Goal: Task Accomplishment & Management: Complete application form

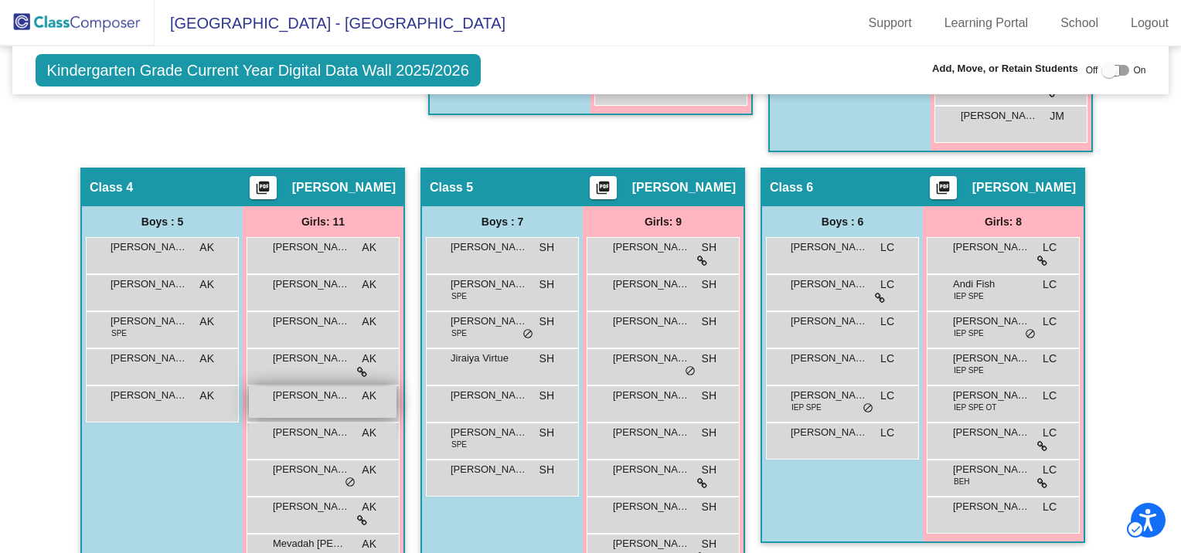
scroll to position [886, 0]
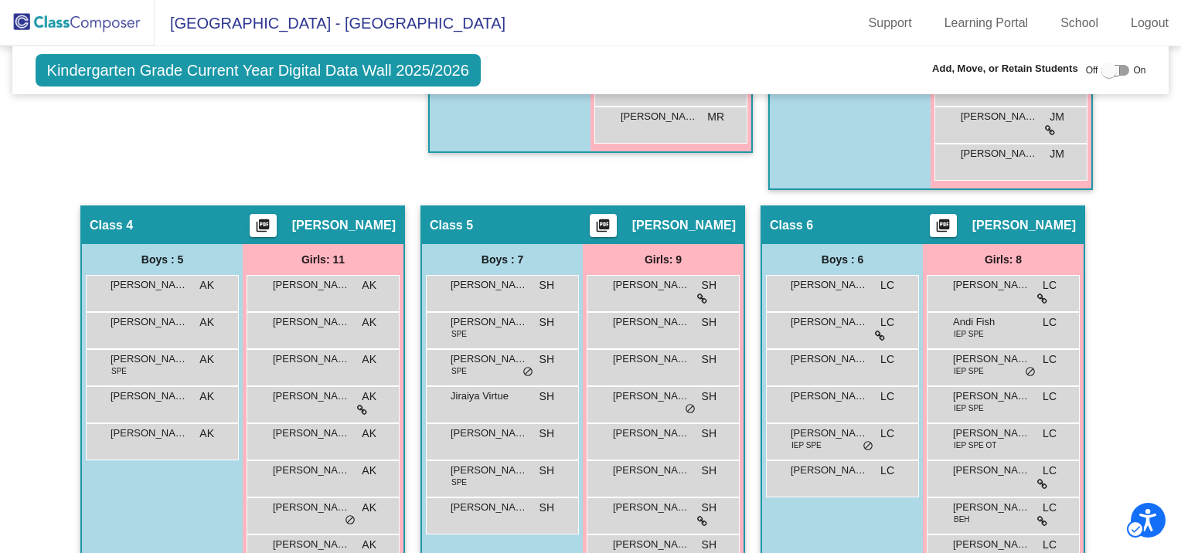
click at [1101, 68] on div at bounding box center [1108, 70] width 15 height 15
checkbox input "true"
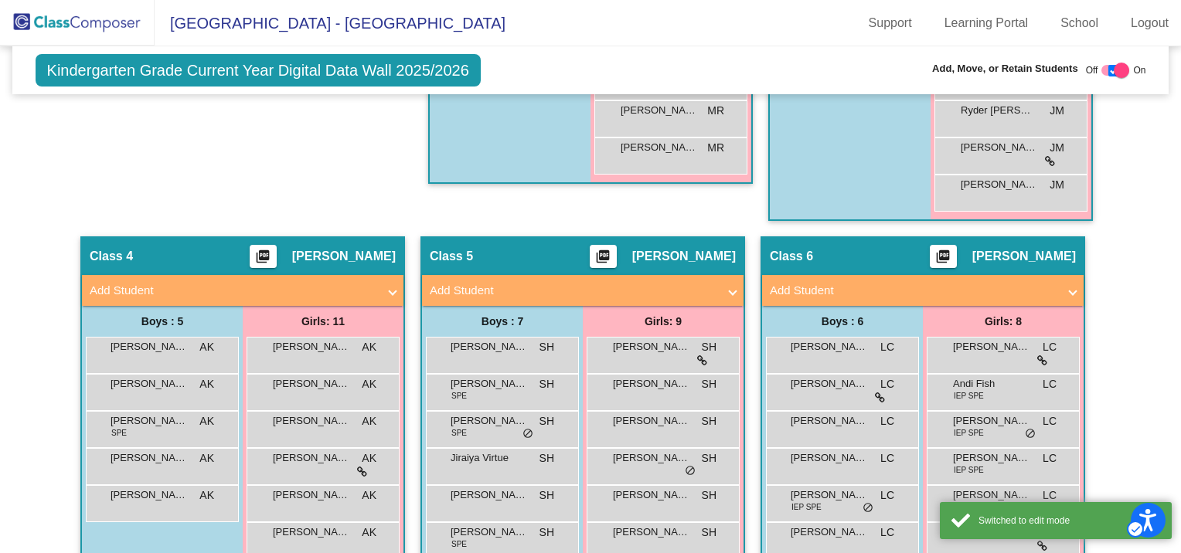
click at [143, 282] on mat-panel-title "Add Student" at bounding box center [233, 291] width 287 height 18
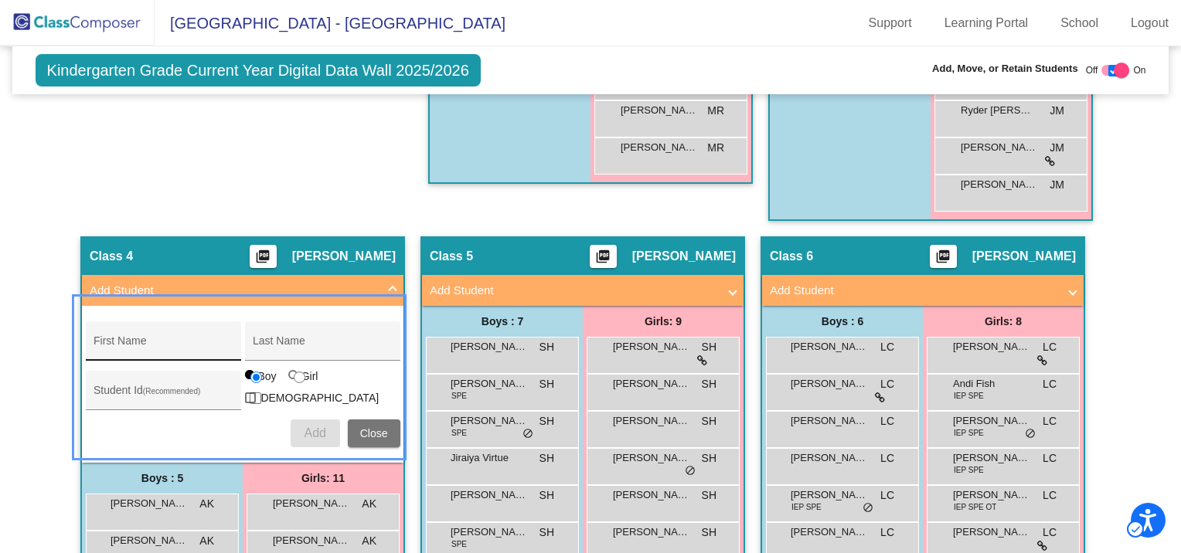
click at [133, 333] on div "First Name" at bounding box center [162, 346] width 139 height 32
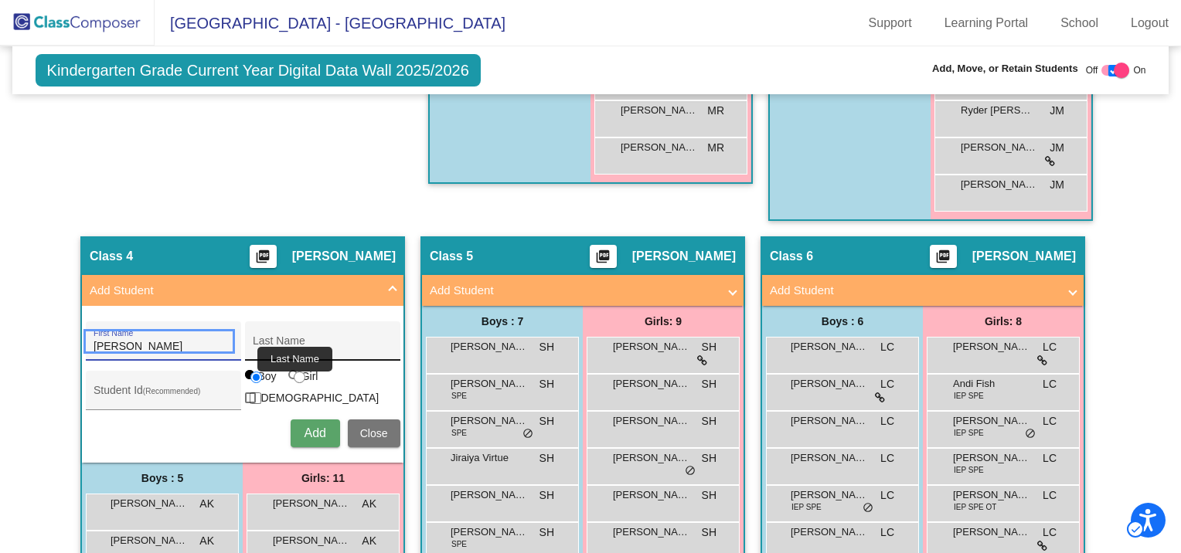
type input "Omari"
click at [282, 341] on input "Last Name" at bounding box center [322, 347] width 139 height 12
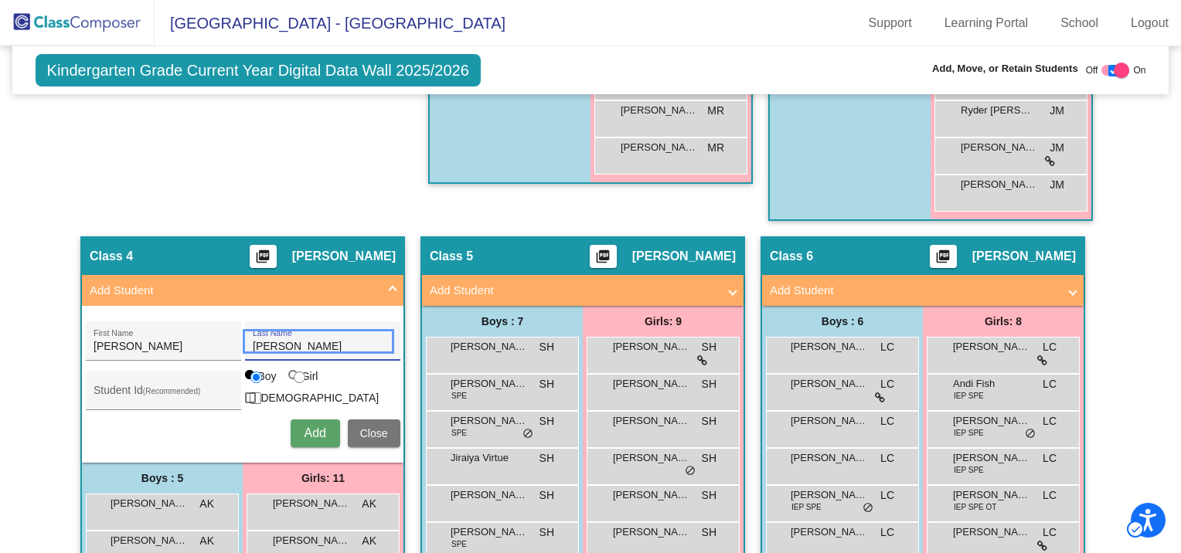
type input "Sullivan"
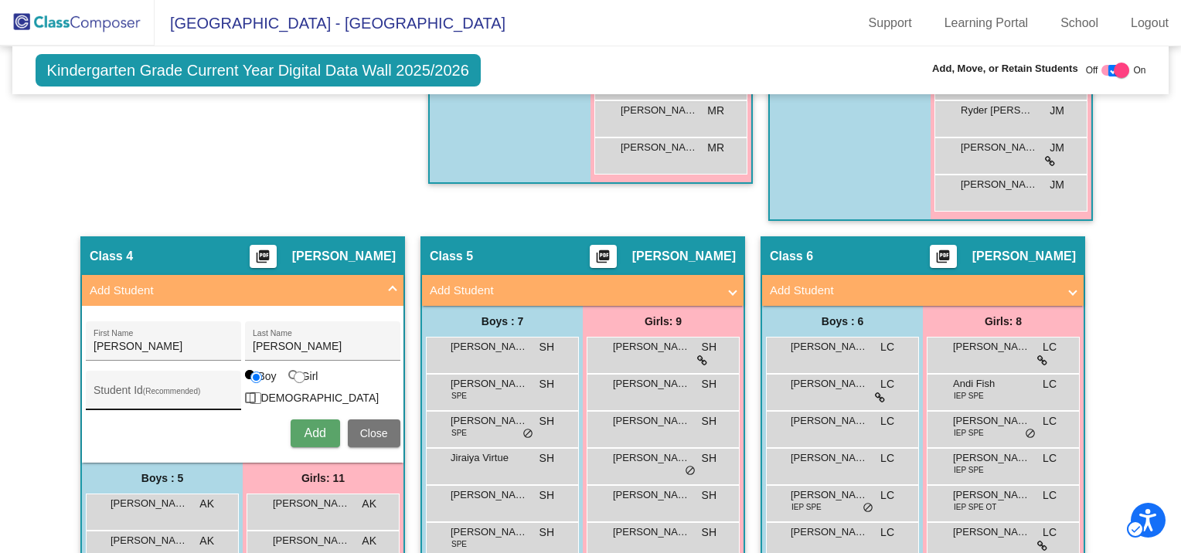
drag, startPoint x: 161, startPoint y: 380, endPoint x: 136, endPoint y: 378, distance: 25.6
drag, startPoint x: 136, startPoint y: 378, endPoint x: 121, endPoint y: 393, distance: 21.9
paste input "290044724"
type input "290044724"
click at [321, 426] on span "Add" at bounding box center [315, 432] width 22 height 13
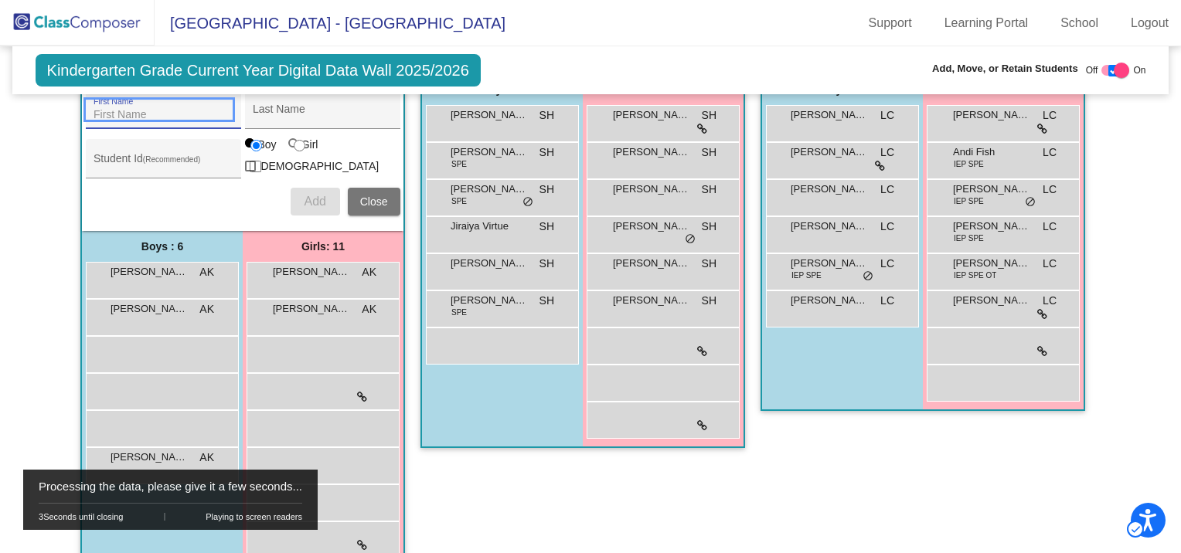
scroll to position [1041, 0]
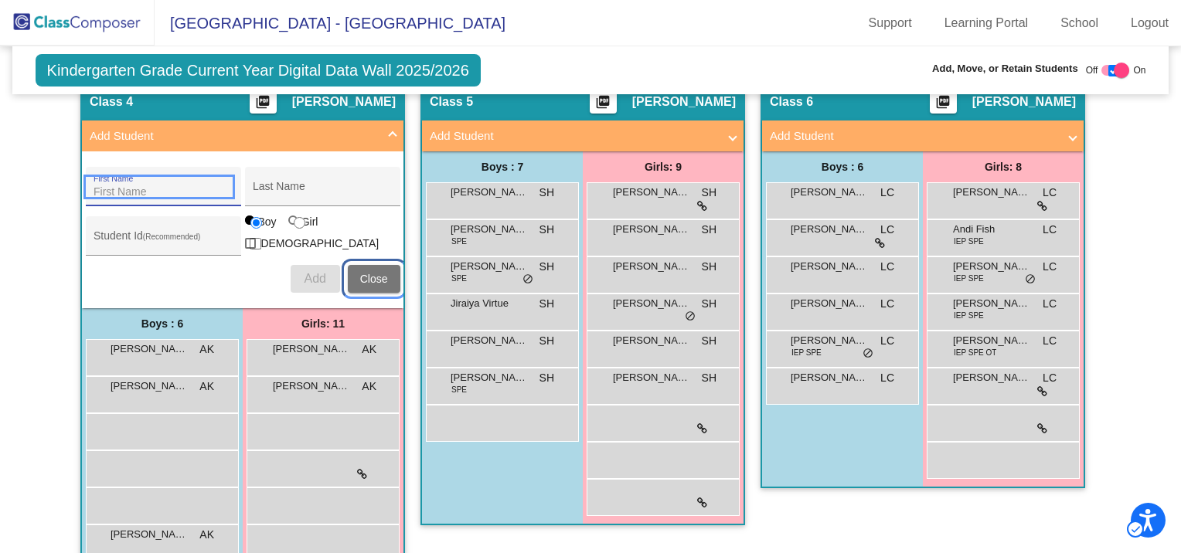
click at [362, 273] on span "Close" at bounding box center [374, 279] width 28 height 12
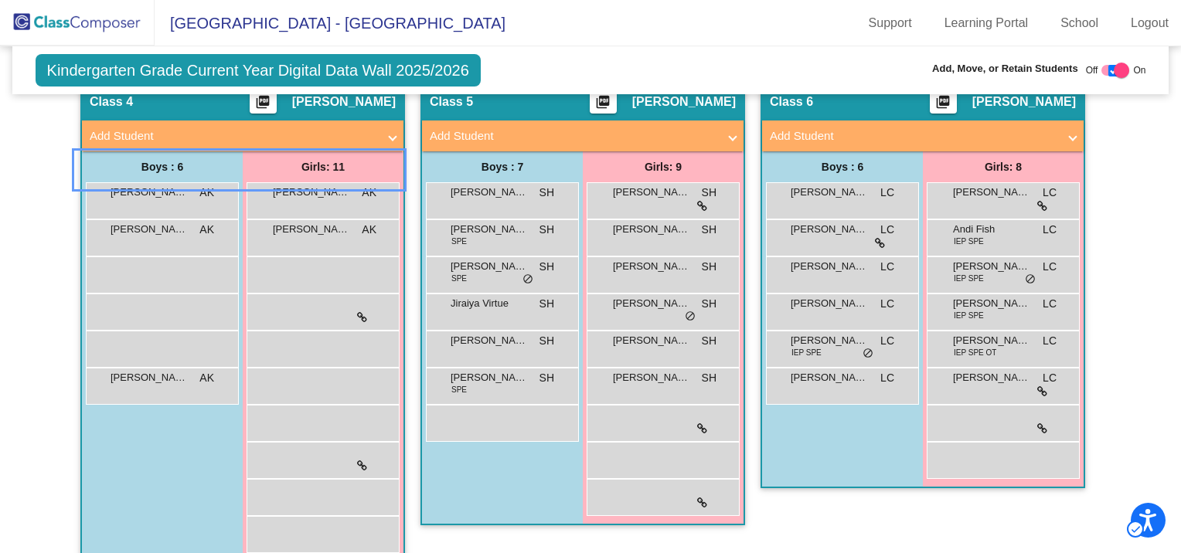
scroll to position [963, 0]
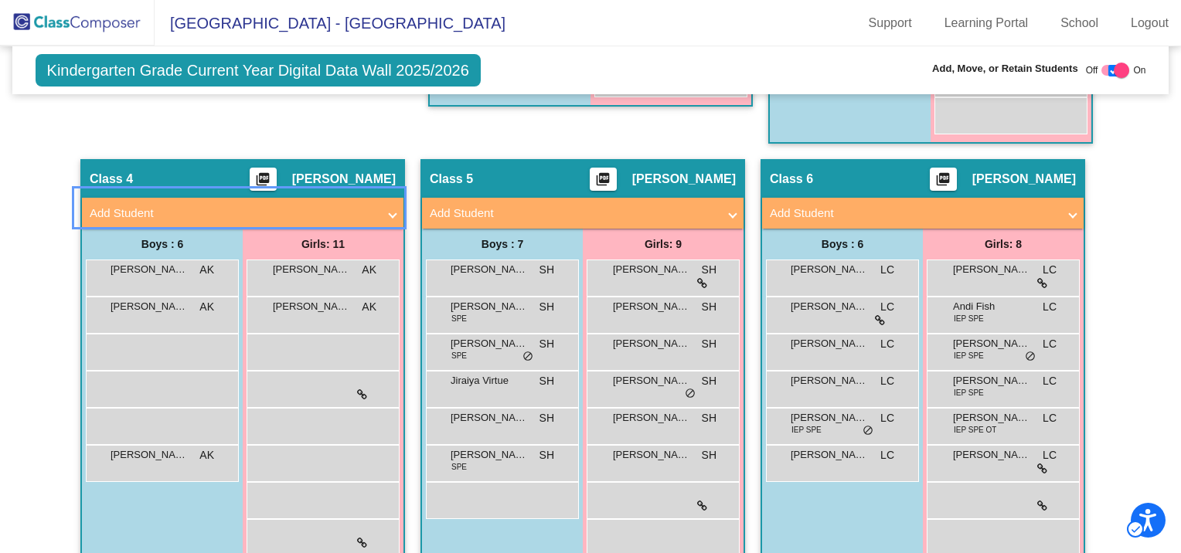
click at [385, 207] on span "Add Student" at bounding box center [240, 214] width 300 height 18
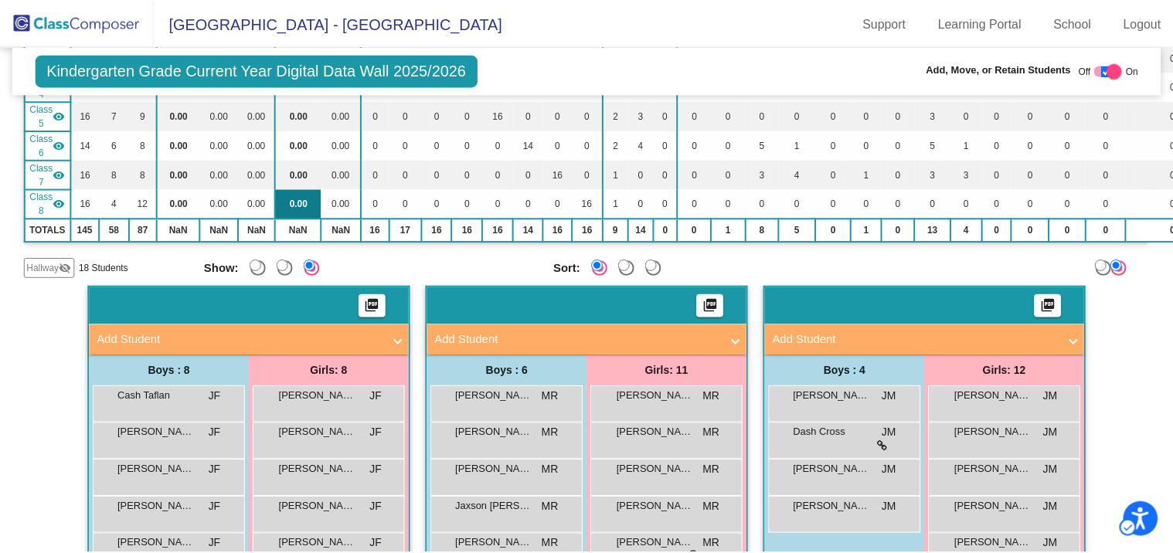
scroll to position [191, 0]
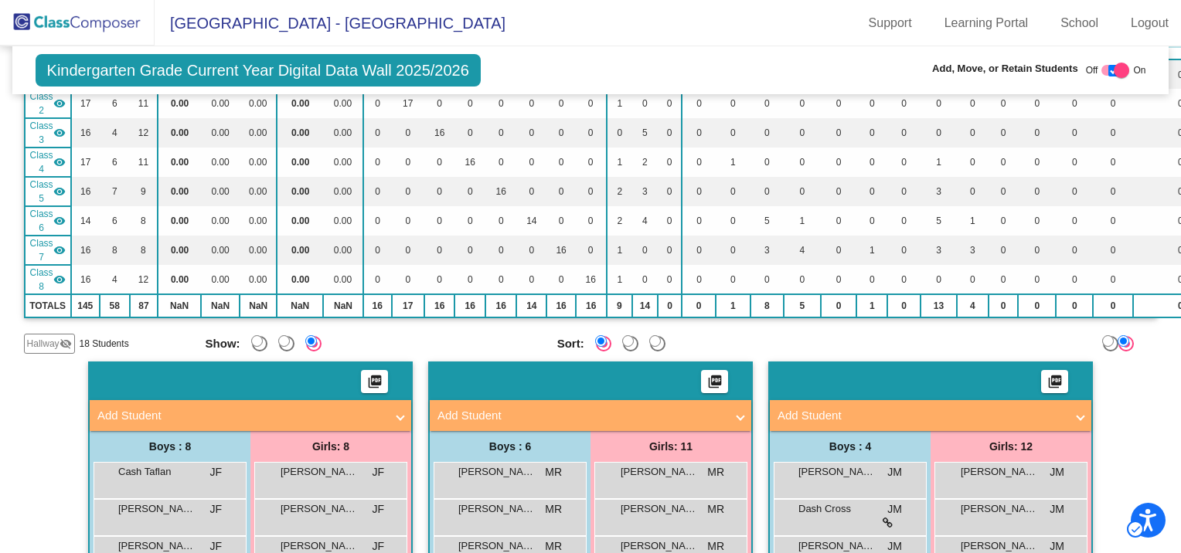
click at [58, 337] on span "Hallway" at bounding box center [43, 344] width 32 height 14
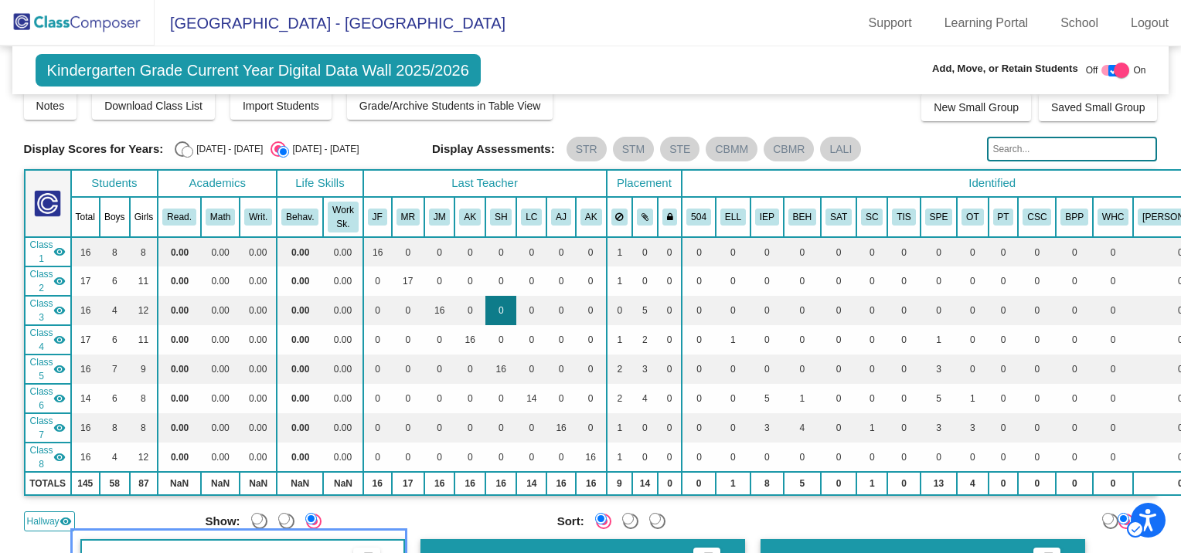
scroll to position [0, 0]
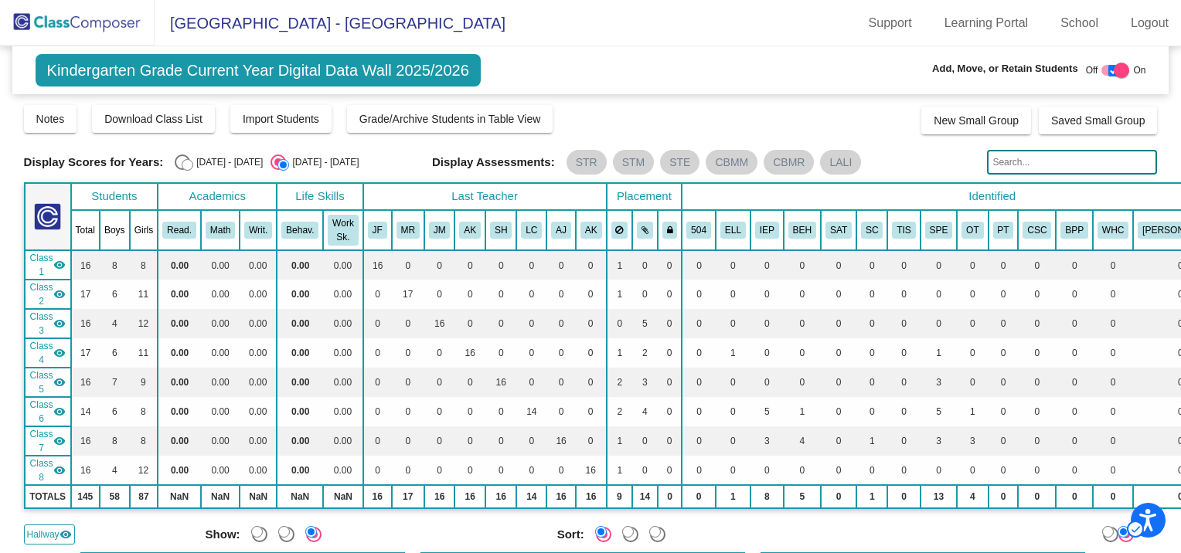
click at [59, 263] on mat-icon "visibility" at bounding box center [59, 265] width 12 height 12
click at [64, 288] on mat-icon "visibility" at bounding box center [59, 294] width 12 height 12
click at [62, 263] on mat-icon "visibility_off" at bounding box center [59, 265] width 12 height 12
click at [53, 464] on mat-icon "visibility" at bounding box center [59, 470] width 12 height 12
click at [59, 439] on mat-icon "visibility" at bounding box center [59, 441] width 12 height 12
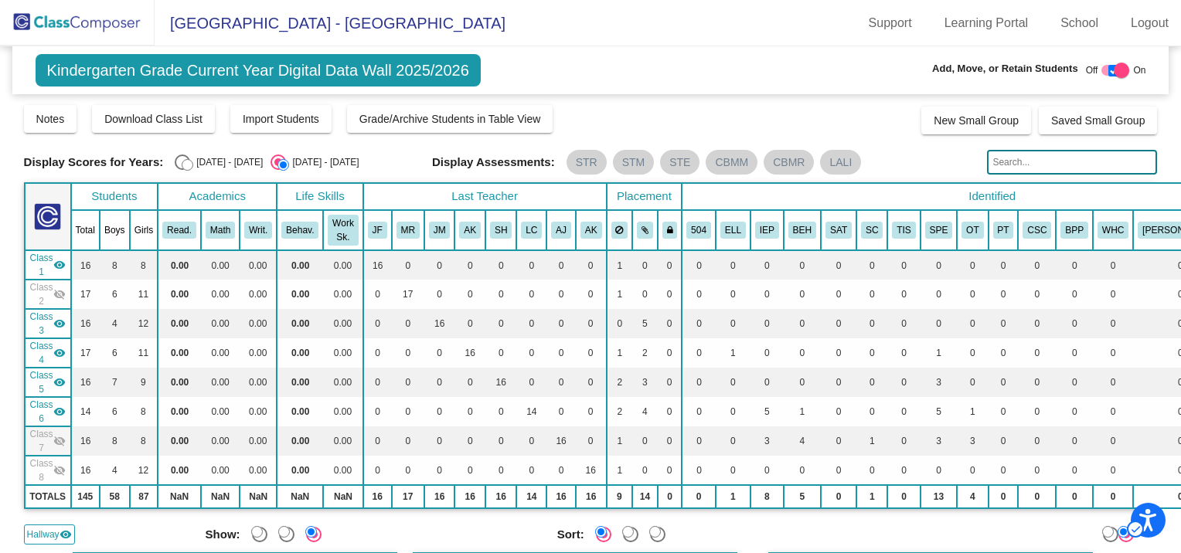
click at [59, 406] on mat-icon "visibility" at bounding box center [59, 412] width 12 height 12
click at [66, 533] on mat-icon "visibility" at bounding box center [65, 534] width 12 height 12
click at [64, 381] on mat-icon "visibility" at bounding box center [59, 382] width 12 height 12
click at [651, 526] on input "Last Name" at bounding box center [655, 532] width 12 height 12
radio input "true"
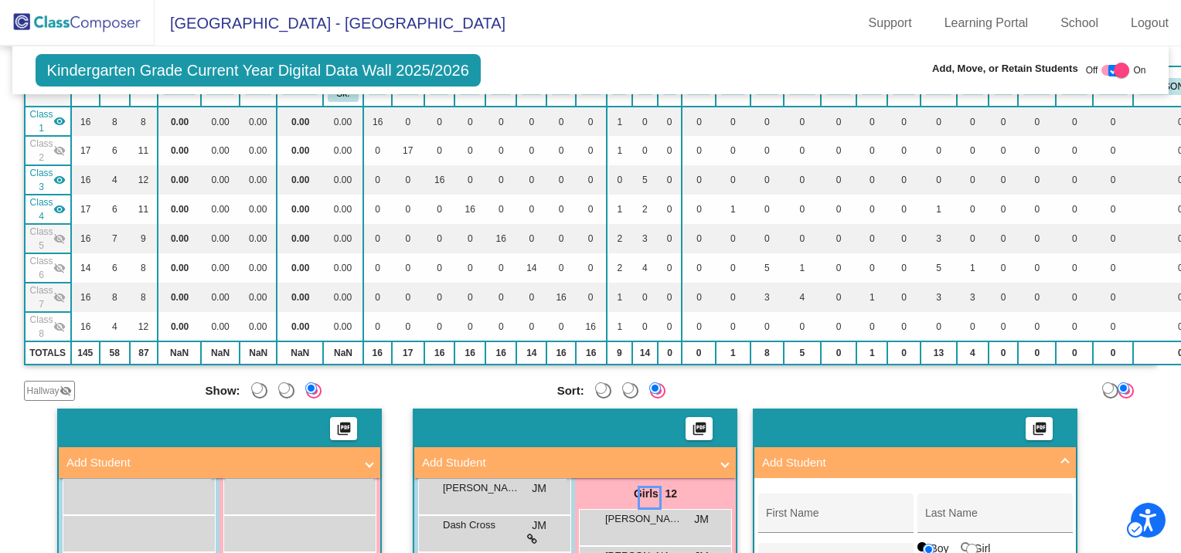
scroll to position [309, 0]
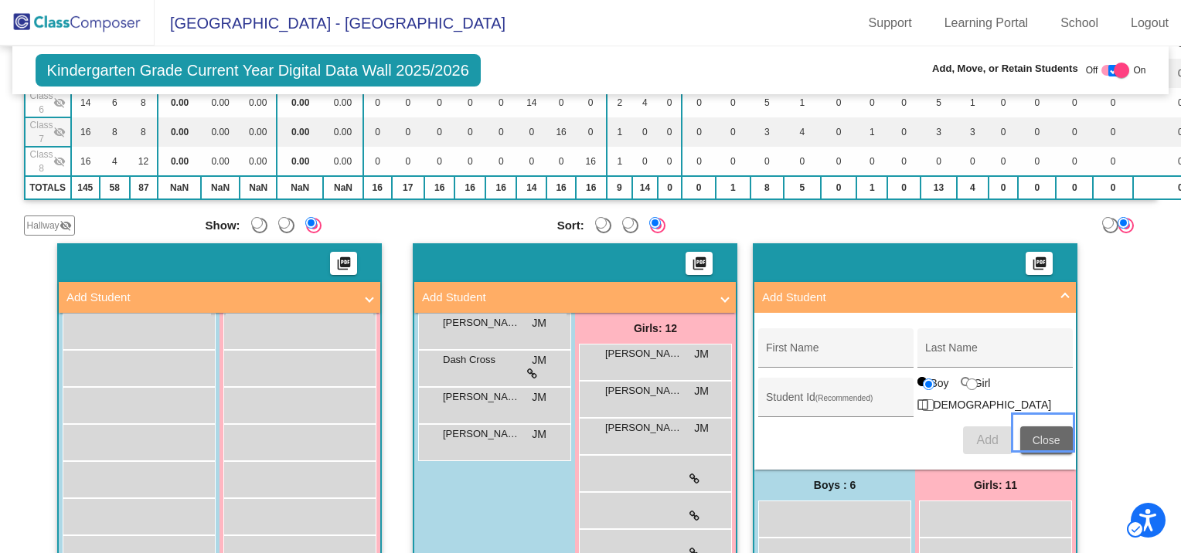
click at [1033, 434] on span "Close" at bounding box center [1046, 440] width 28 height 12
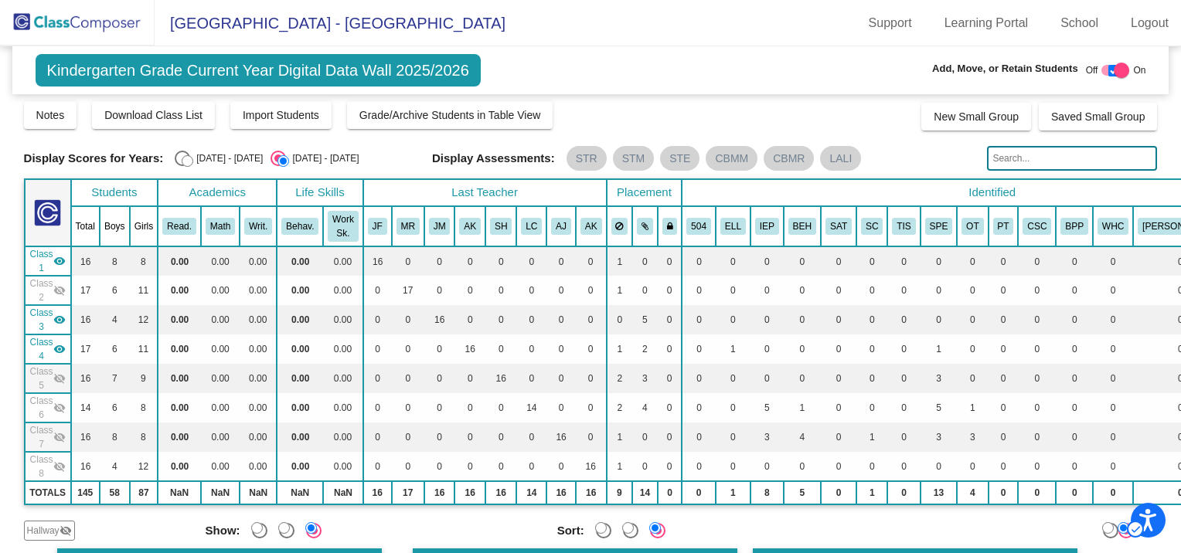
scroll to position [0, 0]
